Goal: Information Seeking & Learning: Check status

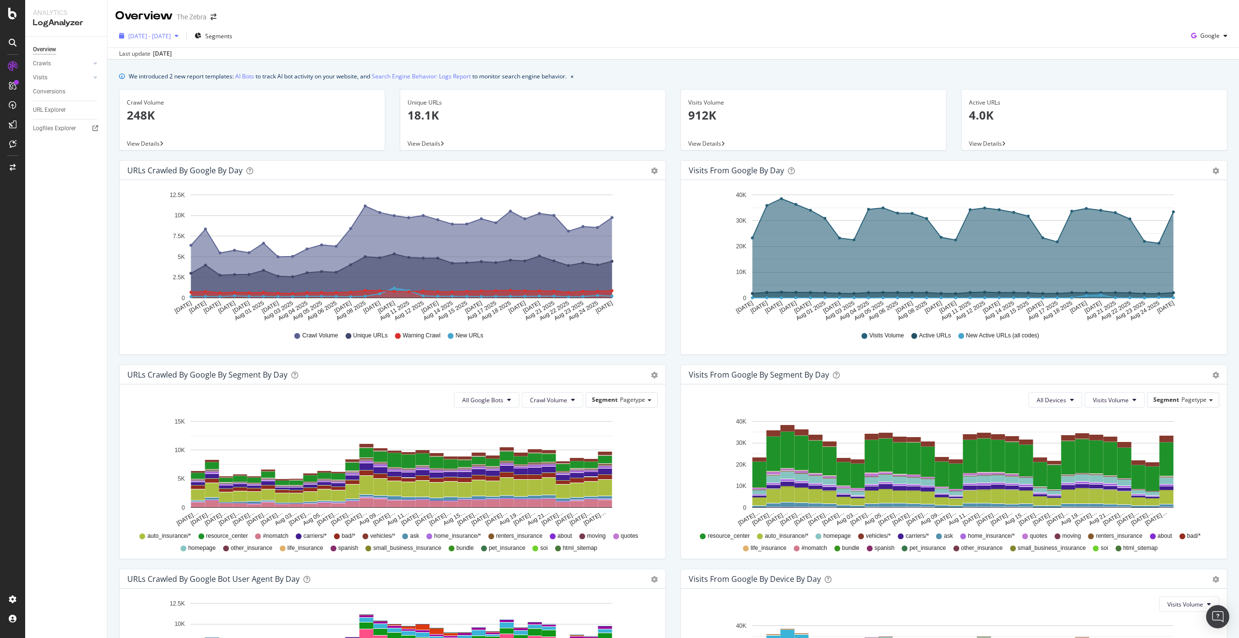
click at [171, 35] on span "[DATE] - [DATE]" at bounding box center [149, 36] width 43 height 8
click at [158, 110] on div "Last 7 Days Last 28 Days Last 3 Months Last 6 Months Last Year Custom" at bounding box center [153, 99] width 49 height 73
click at [155, 105] on div "Last 6 Months" at bounding box center [159, 104] width 38 height 8
type input "[DATE]"
click at [231, 203] on div "Apply" at bounding box center [223, 204] width 15 height 8
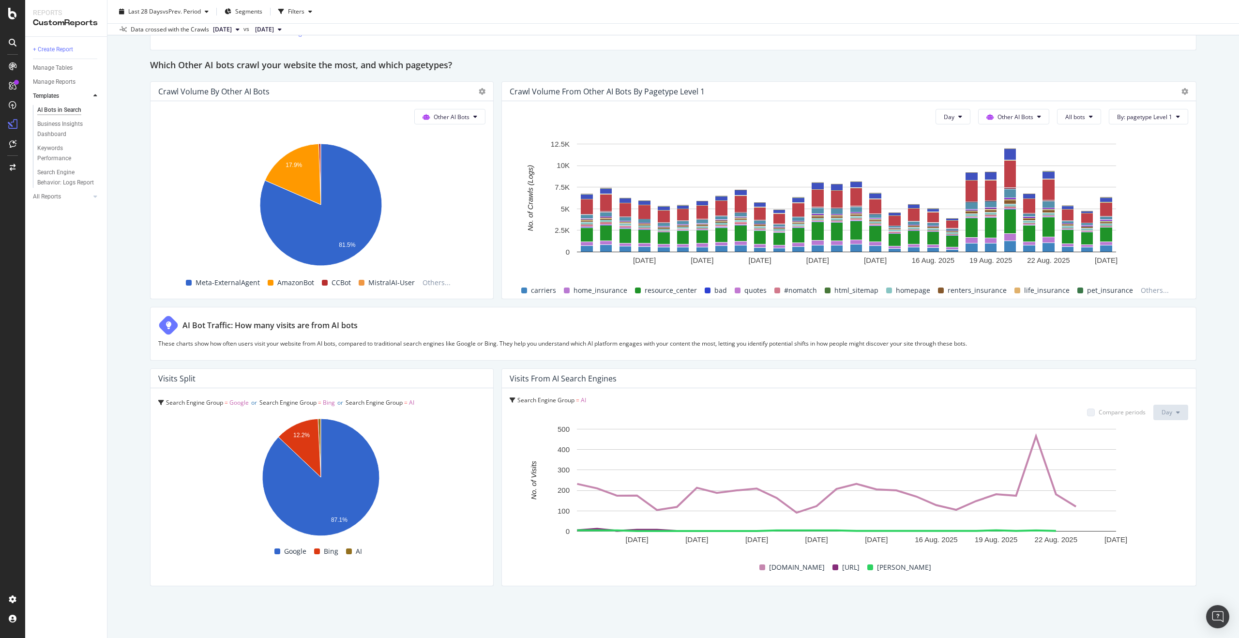
scroll to position [1428, 0]
